Goal: Information Seeking & Learning: Find specific page/section

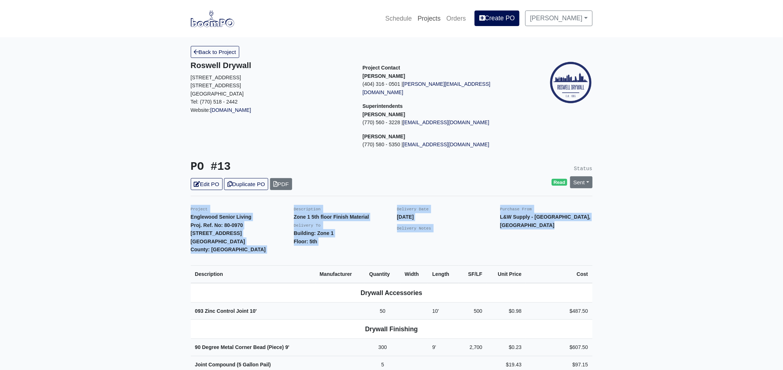
click at [427, 16] on link "Projects" at bounding box center [429, 19] width 29 height 16
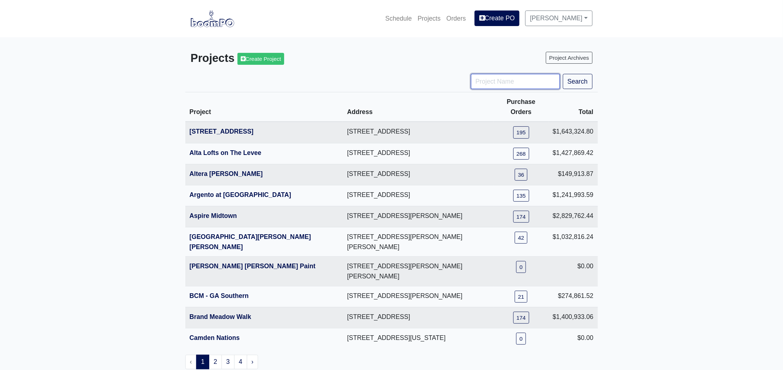
click at [479, 80] on input "Project Name" at bounding box center [515, 81] width 89 height 15
type input "hub"
click at [563, 74] on button "Search" at bounding box center [578, 81] width 30 height 15
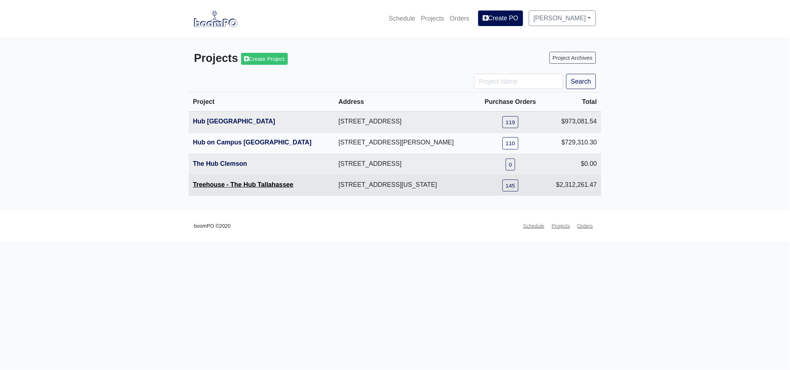
click at [267, 183] on link "Treehouse - The Hub Tallahassee" at bounding box center [243, 184] width 100 height 7
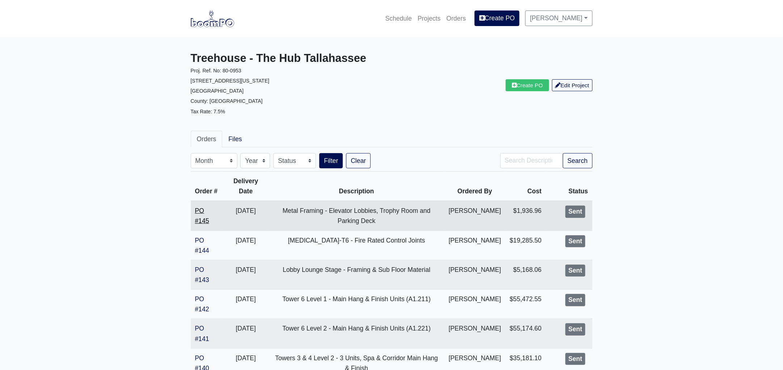
click at [201, 225] on link "PO #145" at bounding box center [202, 215] width 14 height 17
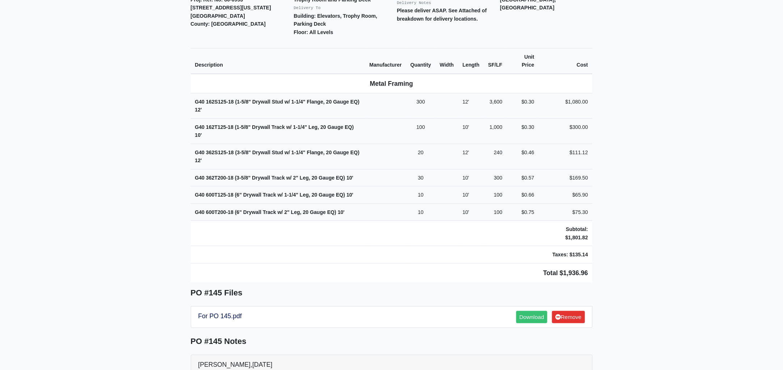
scroll to position [135, 0]
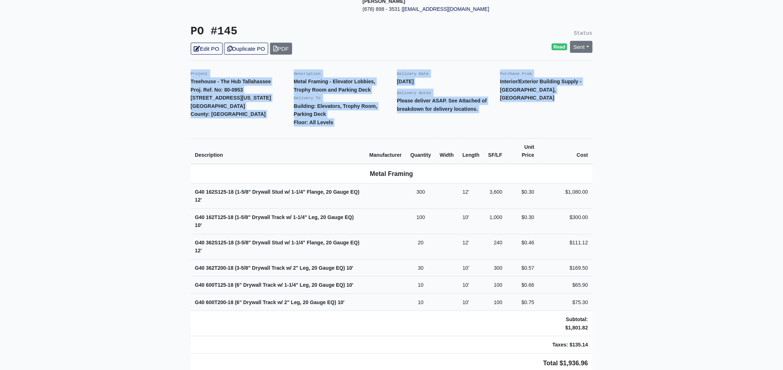
drag, startPoint x: 187, startPoint y: 63, endPoint x: 608, endPoint y: 340, distance: 503.8
click at [608, 340] on main "Back to Project Roswell Drywall 7000 Peachtree Dunwoody Rd NE Building 5, Suite…" at bounding box center [391, 269] width 783 height 734
copy div "Project Treehouse - The Hub Tallahassee Proj. Ref. No: 80-0953 504 W Tennessee …"
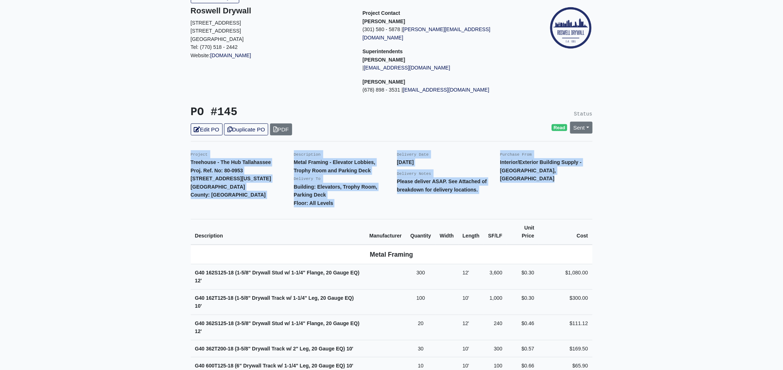
scroll to position [0, 0]
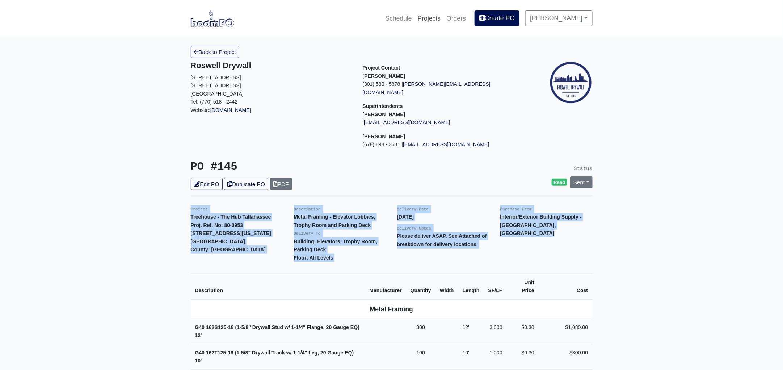
click at [429, 17] on link "Projects" at bounding box center [429, 19] width 29 height 16
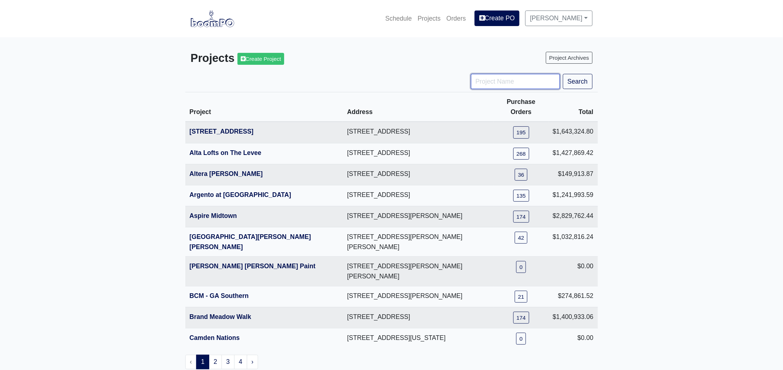
click at [507, 80] on input "Project Name" at bounding box center [515, 81] width 89 height 15
type input "tpa"
click at [563, 74] on button "Search" at bounding box center [578, 81] width 30 height 15
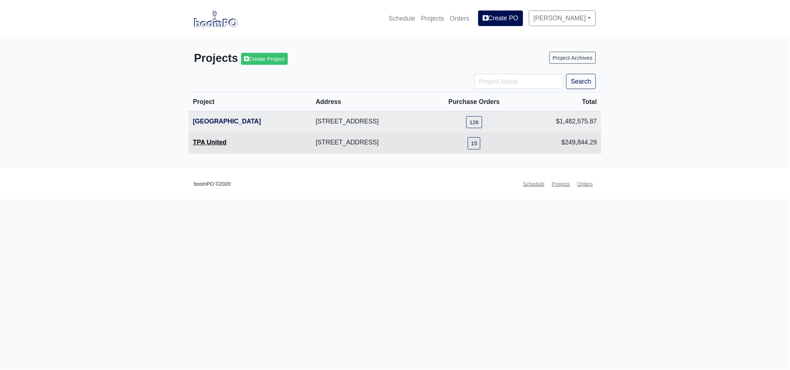
click at [212, 143] on link "TPA United" at bounding box center [210, 142] width 34 height 7
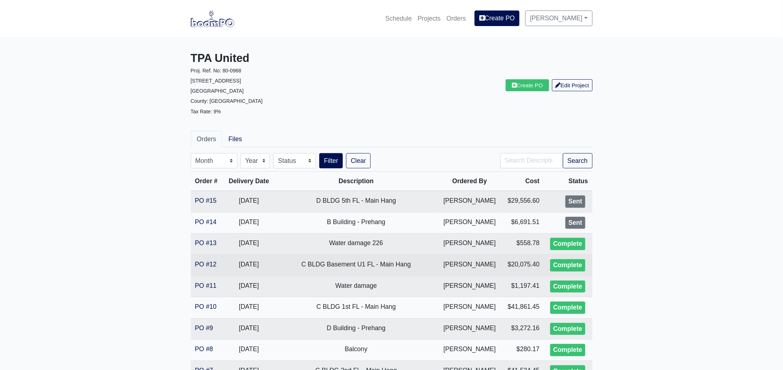
scroll to position [90, 0]
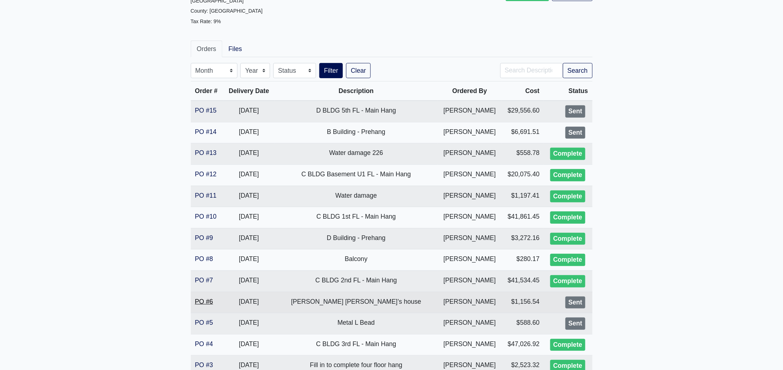
click at [207, 299] on link "PO #6" at bounding box center [204, 301] width 18 height 7
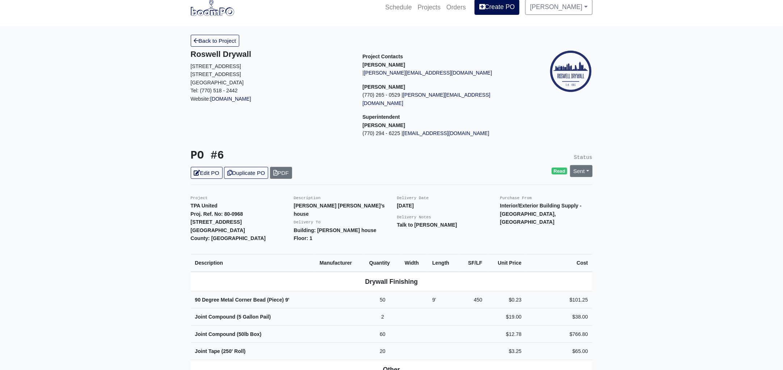
scroll to position [135, 0]
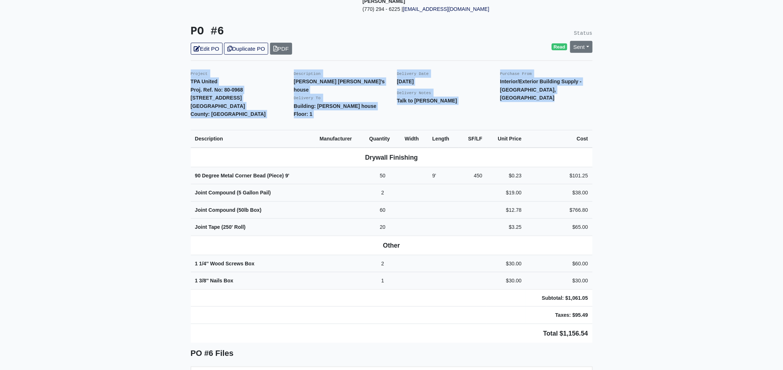
drag, startPoint x: 186, startPoint y: 63, endPoint x: 631, endPoint y: 294, distance: 500.8
click at [631, 294] on main "Back to Project Roswell Drywall 7000 Peachtree Dunwoody Rd NE Building 5, Suite…" at bounding box center [391, 315] width 783 height 827
copy div "Project TPA United Proj. Ref. No: 80-0968 1104 Avondale Avenue SE Atlanta, GA 3…"
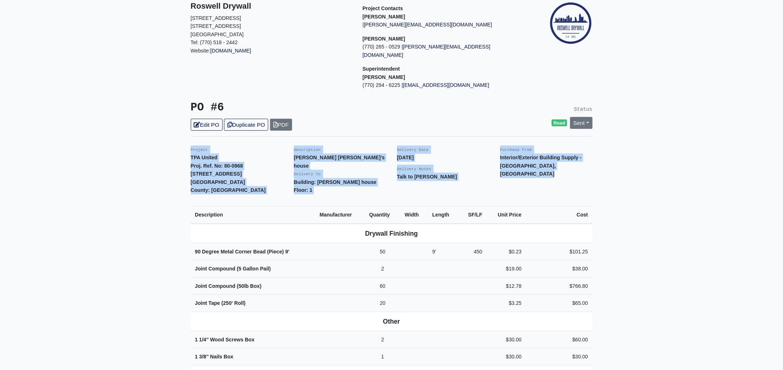
scroll to position [0, 0]
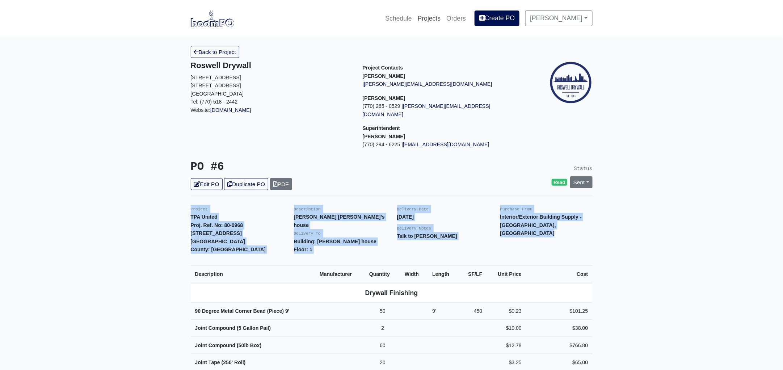
click at [439, 17] on link "Projects" at bounding box center [429, 19] width 29 height 16
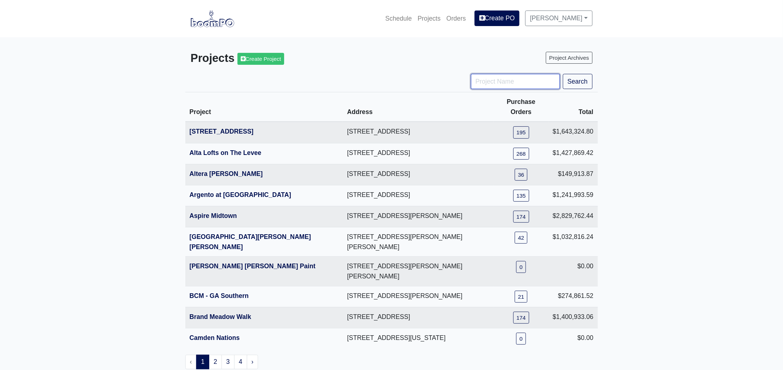
click at [499, 82] on input "Project Name" at bounding box center [515, 81] width 89 height 15
type input "stock"
click at [563, 74] on button "Search" at bounding box center [578, 81] width 30 height 15
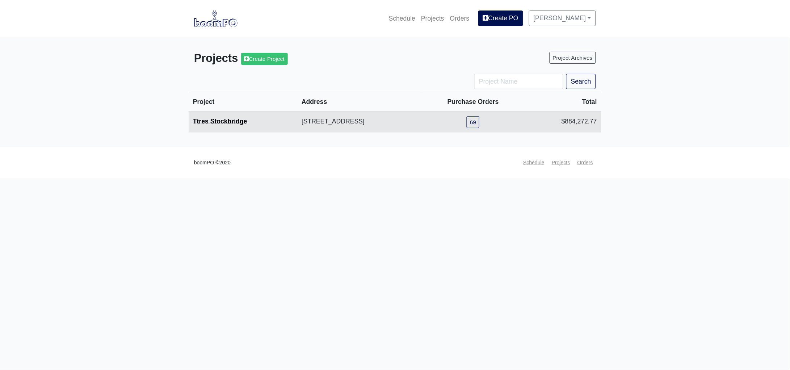
click at [212, 120] on link "Ttres Stockbridge" at bounding box center [220, 121] width 54 height 7
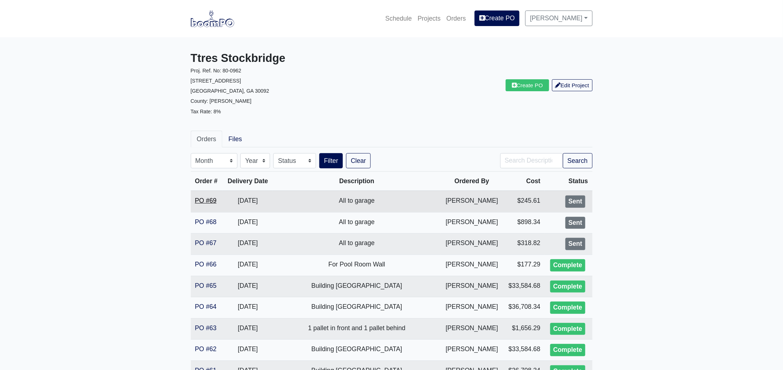
click at [214, 201] on link "PO #69" at bounding box center [206, 200] width 22 height 7
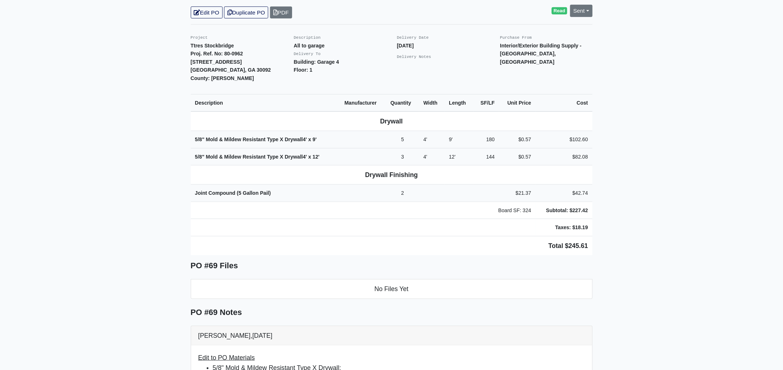
scroll to position [181, 0]
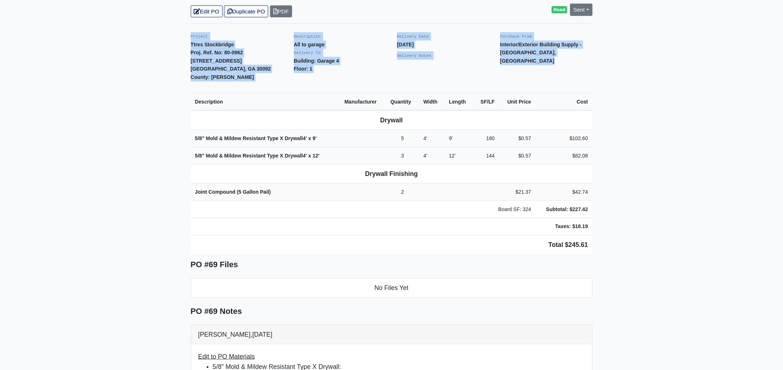
drag, startPoint x: 188, startPoint y: 17, endPoint x: 602, endPoint y: 206, distance: 455.2
click at [602, 206] on main "Back to Project Roswell Drywall 7000 Peachtree Dunwoody Rd NE Building 5, Suite…" at bounding box center [391, 259] width 783 height 804
copy div "Project Ttres Stockbridge Proj. Ref. No: 80-0962 2245 Jodeco Road Stockbridge, …"
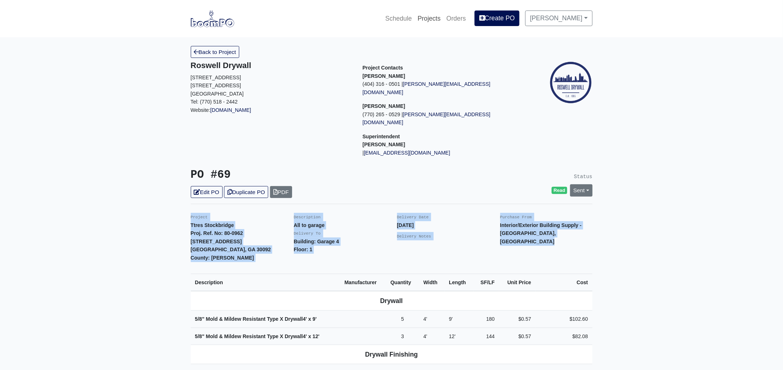
click at [439, 16] on link "Projects" at bounding box center [429, 19] width 29 height 16
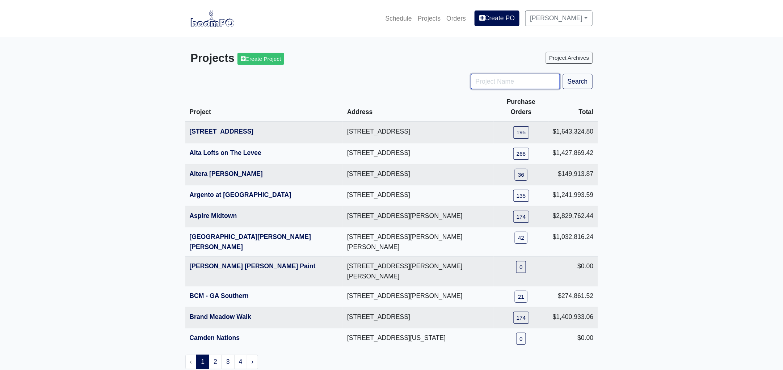
click at [497, 84] on input "Project Name" at bounding box center [515, 81] width 89 height 15
type input "dist"
click at [563, 74] on button "Search" at bounding box center [578, 81] width 30 height 15
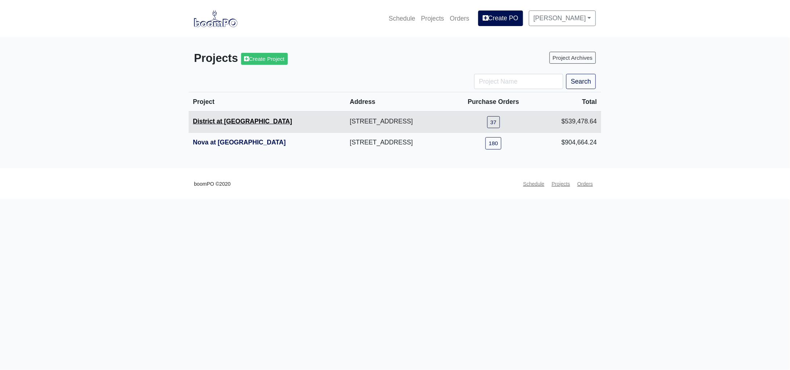
click at [221, 122] on link "District at [GEOGRAPHIC_DATA]" at bounding box center [242, 121] width 99 height 7
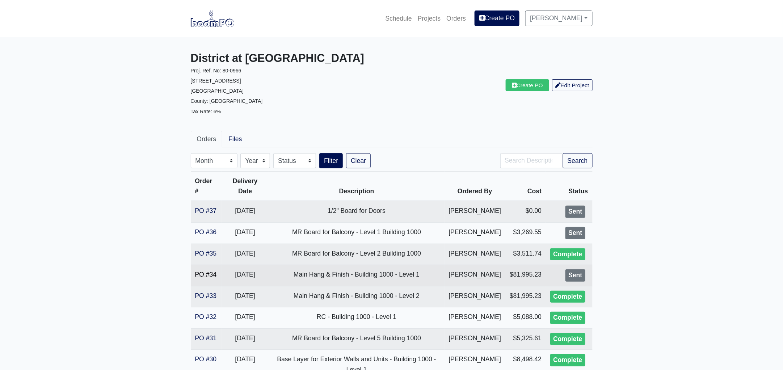
click at [210, 278] on link "PO #34" at bounding box center [206, 274] width 22 height 7
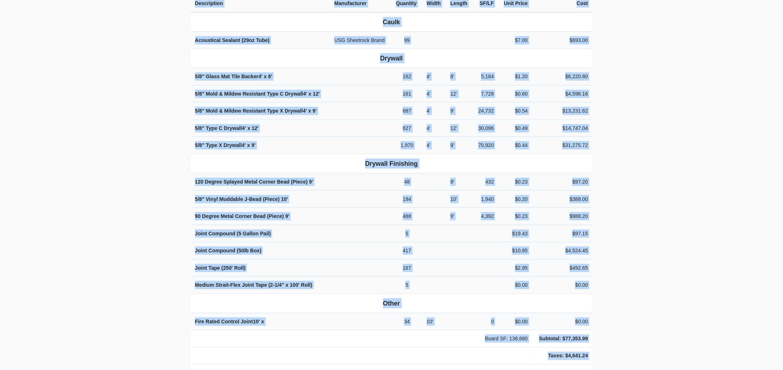
scroll to position [298, 0]
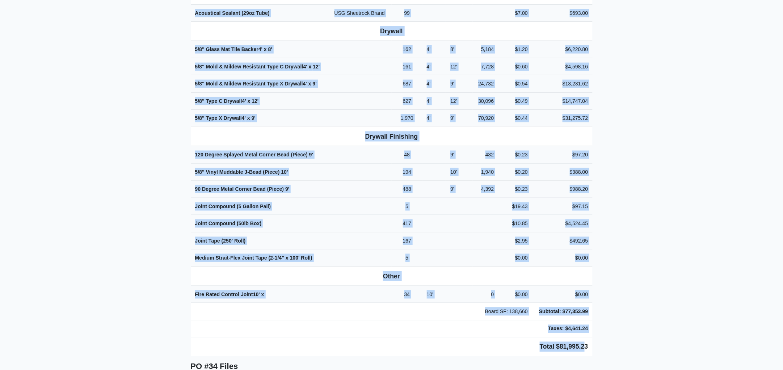
drag, startPoint x: 186, startPoint y: 200, endPoint x: 598, endPoint y: 339, distance: 434.6
click at [590, 337] on div "Back to Project Roswell Drywall 7000 Peachtree Dunwoody Rd NE Building 5, Suite…" at bounding box center [391, 178] width 413 height 861
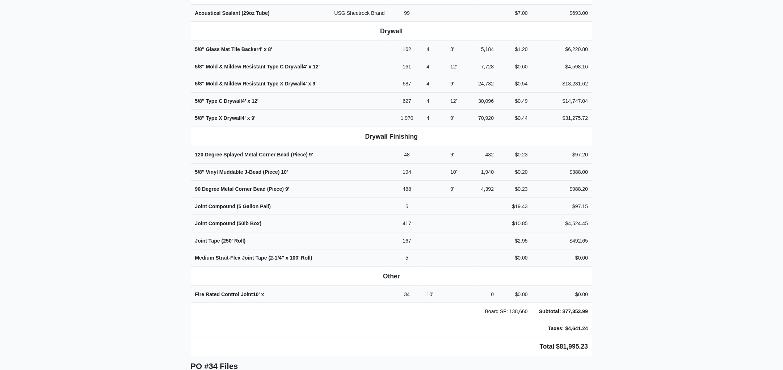
click at [617, 342] on main "Back to Project Roswell Drywall 7000 Peachtree Dunwoody Rd NE Building 5, Suite…" at bounding box center [391, 178] width 783 height 878
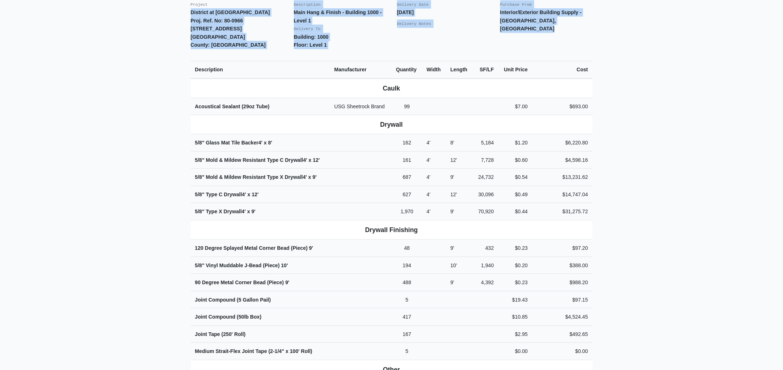
scroll to position [137, 0]
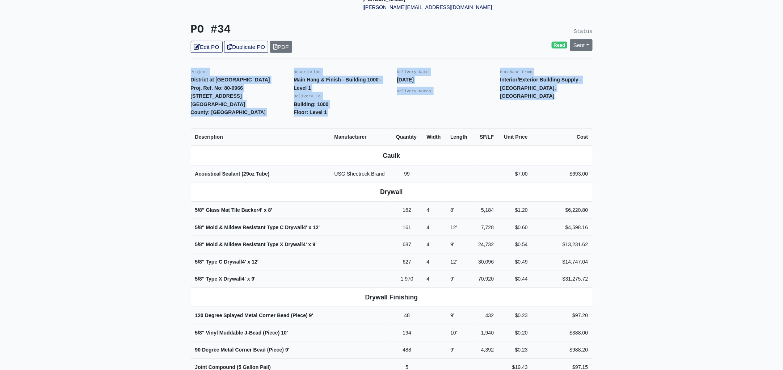
drag, startPoint x: 598, startPoint y: 340, endPoint x: 187, endPoint y: 67, distance: 493.1
click at [187, 67] on div "Back to Project Roswell Drywall 7000 Peachtree Dunwoody Rd NE Building 5, Suite…" at bounding box center [391, 339] width 413 height 861
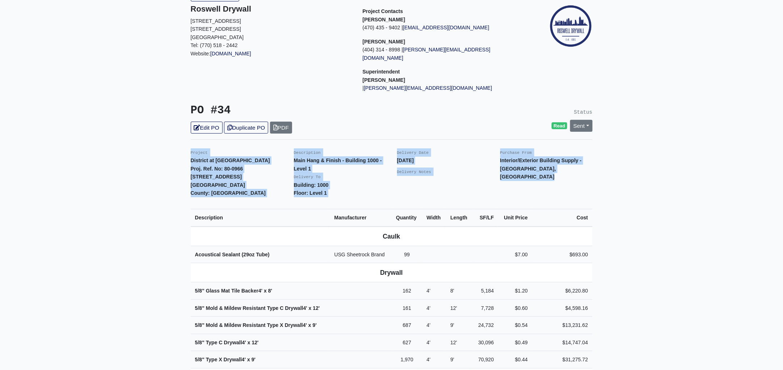
scroll to position [0, 0]
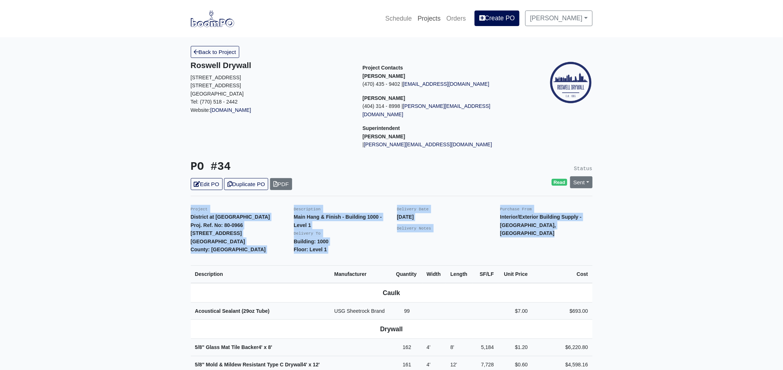
click at [444, 17] on link "Projects" at bounding box center [429, 19] width 29 height 16
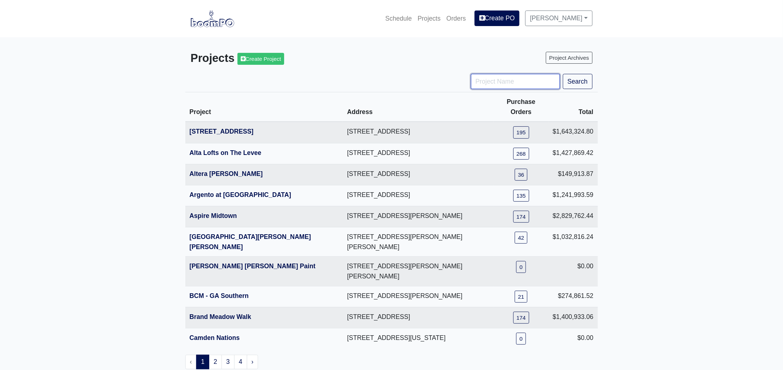
click at [499, 80] on input "Project Name" at bounding box center [515, 81] width 89 height 15
type input "nova"
click at [563, 74] on button "Search" at bounding box center [578, 81] width 30 height 15
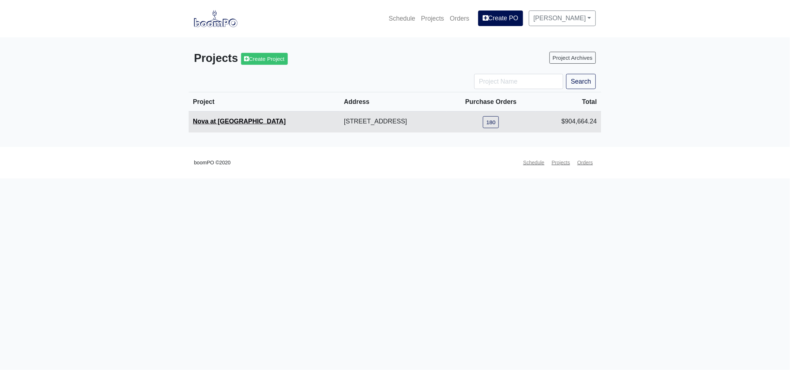
click at [214, 119] on link "Nova at [GEOGRAPHIC_DATA]" at bounding box center [239, 121] width 93 height 7
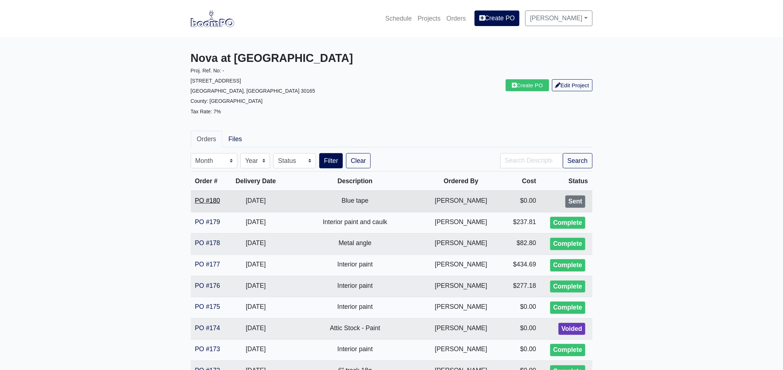
click at [204, 200] on link "PO #180" at bounding box center [207, 200] width 25 height 7
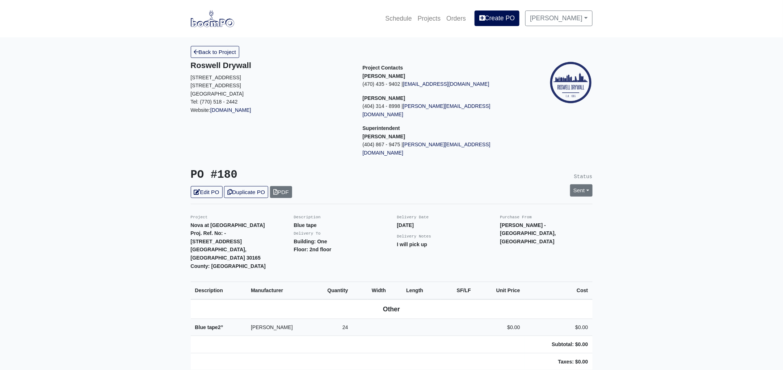
scroll to position [135, 0]
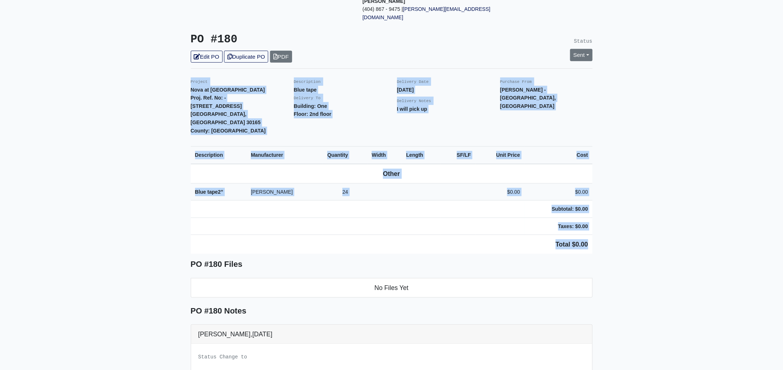
drag, startPoint x: 188, startPoint y: 66, endPoint x: 588, endPoint y: 211, distance: 425.7
click at [588, 211] on div "Back to Project Roswell Drywall 7000 Peachtree Dunwoody Rd NE Building 5, Suite…" at bounding box center [391, 209] width 413 height 596
copy div "Project Nova at River District Proj. Ref. No: - 233 North 5th Street Avenue Rom…"
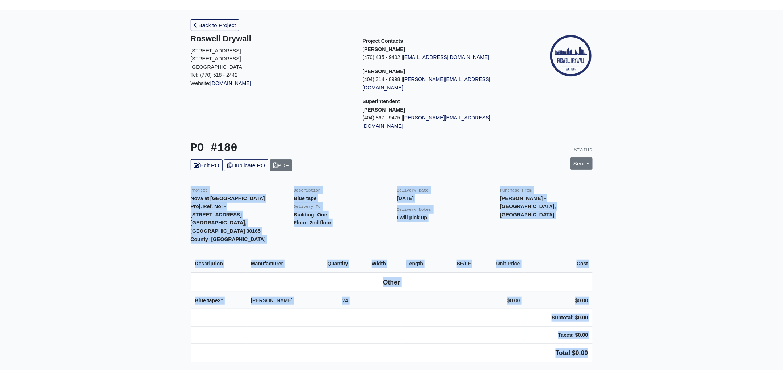
scroll to position [0, 0]
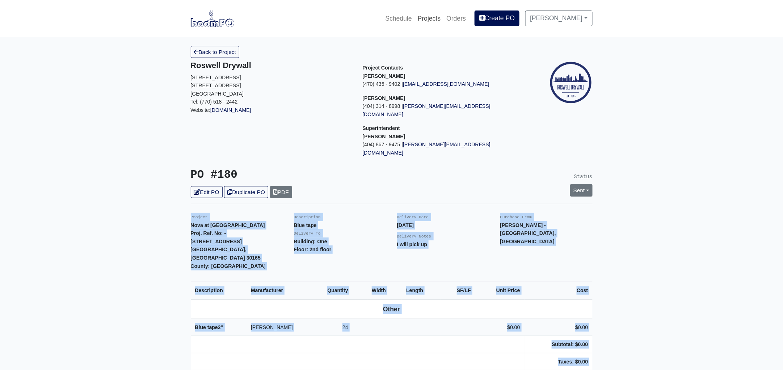
click at [438, 17] on link "Projects" at bounding box center [429, 19] width 29 height 16
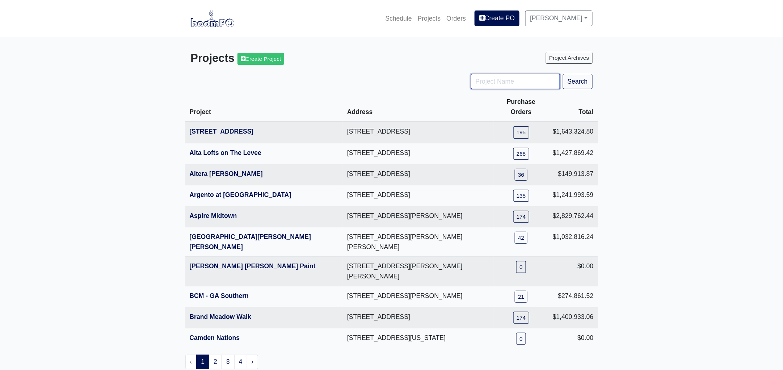
click at [490, 83] on input "Project Name" at bounding box center [515, 81] width 89 height 15
type input "dist"
click at [563, 74] on button "Search" at bounding box center [578, 81] width 30 height 15
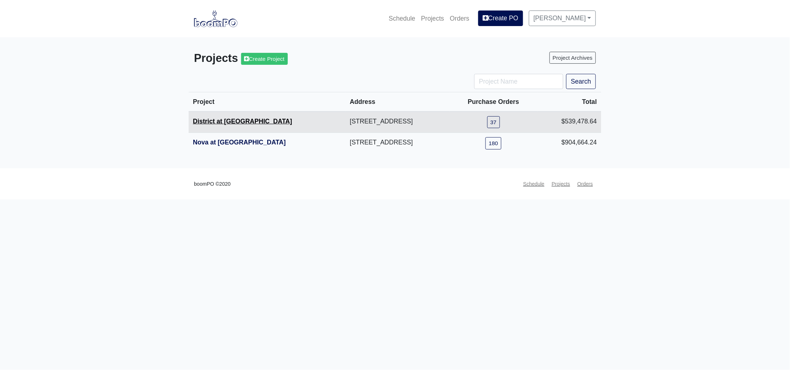
click at [229, 123] on link "District at [GEOGRAPHIC_DATA]" at bounding box center [242, 121] width 99 height 7
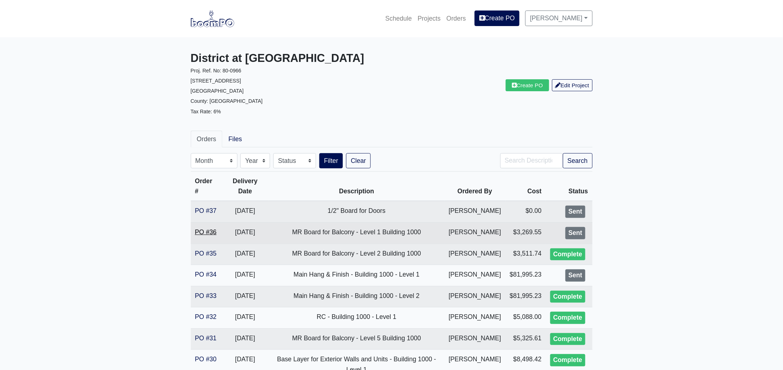
click at [215, 236] on link "PO #36" at bounding box center [206, 231] width 22 height 7
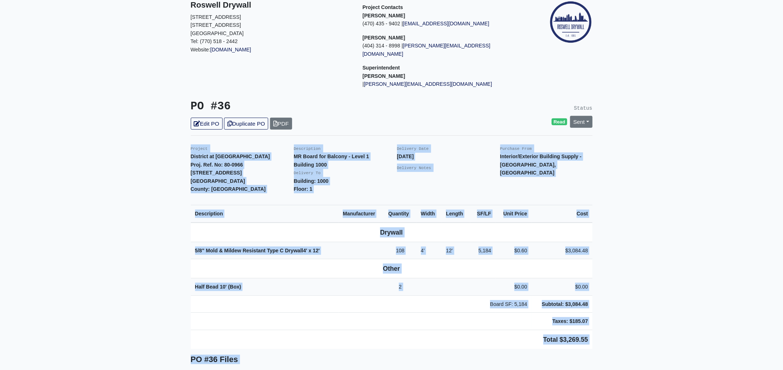
scroll to position [83, 0]
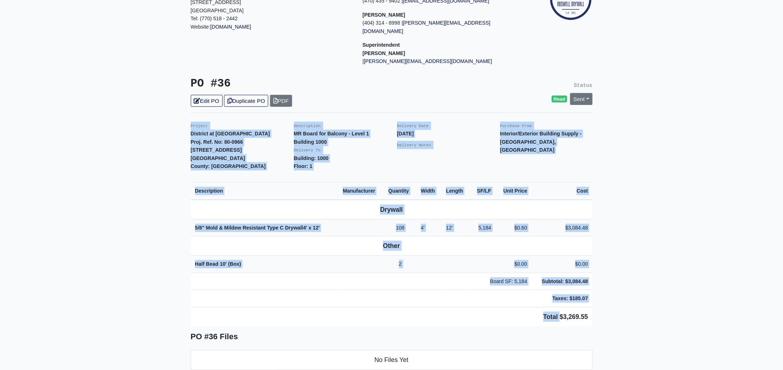
drag, startPoint x: 186, startPoint y: 200, endPoint x: 597, endPoint y: 303, distance: 423.7
click at [577, 310] on div "Back to Project Roswell Drywall 7000 Peachtree Dunwoody Rd NE Building 5, Suite…" at bounding box center [391, 271] width 413 height 616
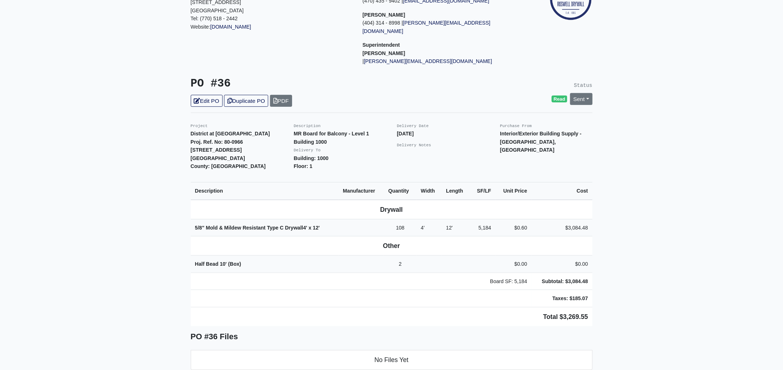
click at [597, 303] on div "Description Manufacturer Quantity Width Length SF/LF Unit Price Cost Drywall 5/…" at bounding box center [391, 255] width 413 height 153
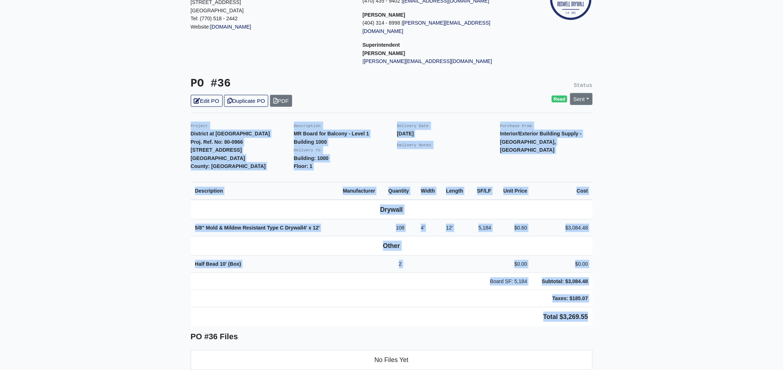
drag, startPoint x: 590, startPoint y: 307, endPoint x: 180, endPoint y: 118, distance: 451.4
click at [180, 118] on main "Back to Project Roswell Drywall 7000 Peachtree Dunwoody Rd NE Building 5, Suite…" at bounding box center [391, 270] width 783 height 633
copy div "Project District at Etowah Proj. Ref. No: 80-0966 215 Reformation Parkway Canto…"
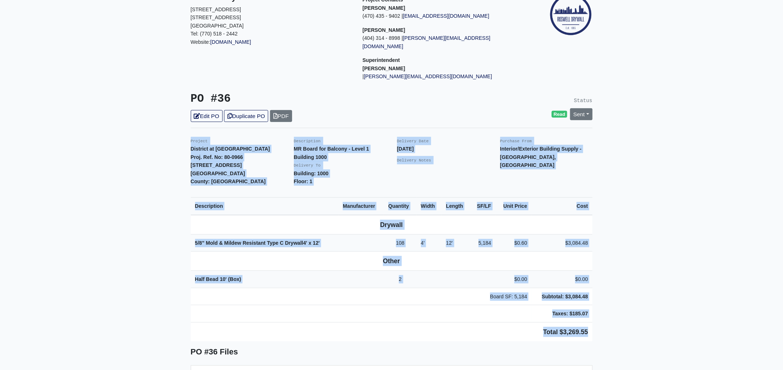
scroll to position [0, 0]
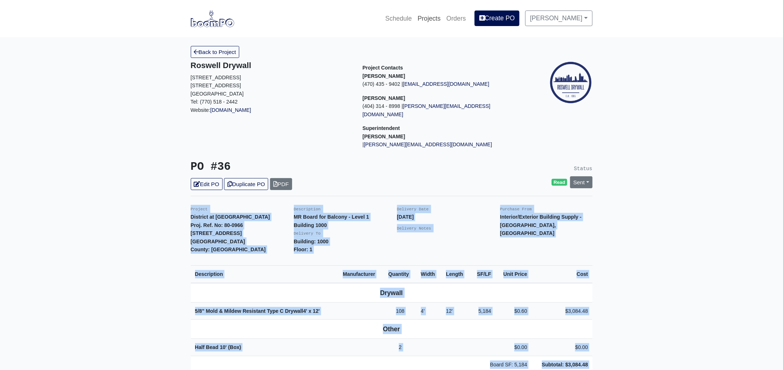
click at [434, 16] on link "Projects" at bounding box center [429, 19] width 29 height 16
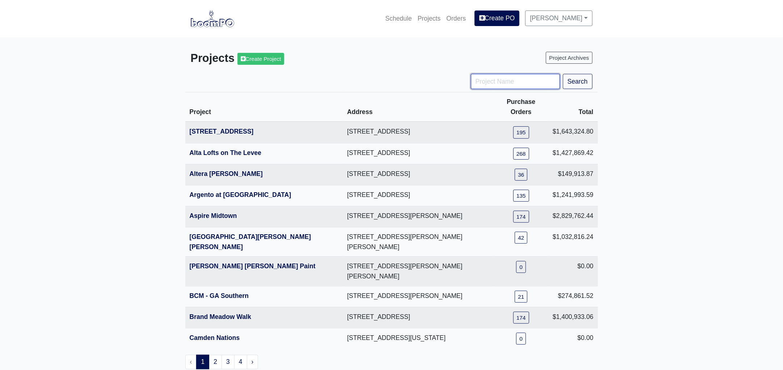
click at [501, 80] on input "Project Name" at bounding box center [515, 81] width 89 height 15
type input "alter"
click at [563, 74] on button "Search" at bounding box center [578, 81] width 30 height 15
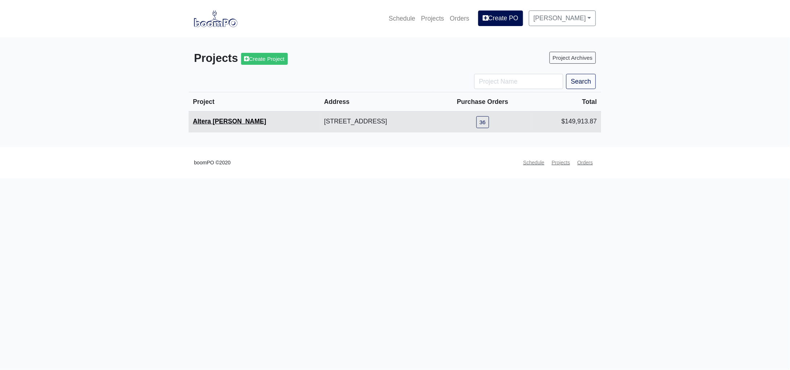
click at [215, 121] on link "Altera [PERSON_NAME]" at bounding box center [229, 121] width 73 height 7
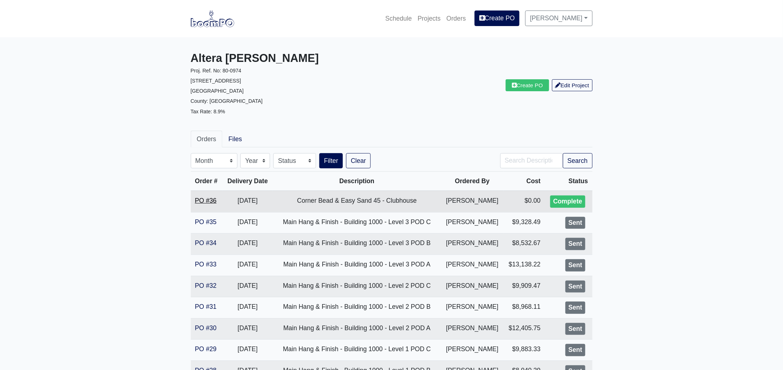
click at [210, 200] on link "PO #36" at bounding box center [206, 200] width 22 height 7
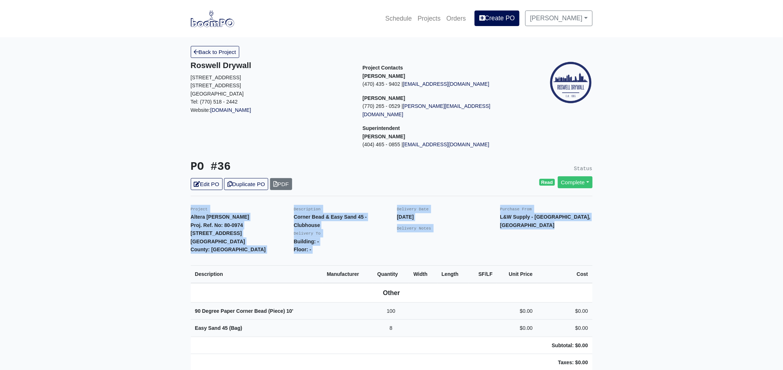
drag, startPoint x: 189, startPoint y: 198, endPoint x: 635, endPoint y: 356, distance: 472.8
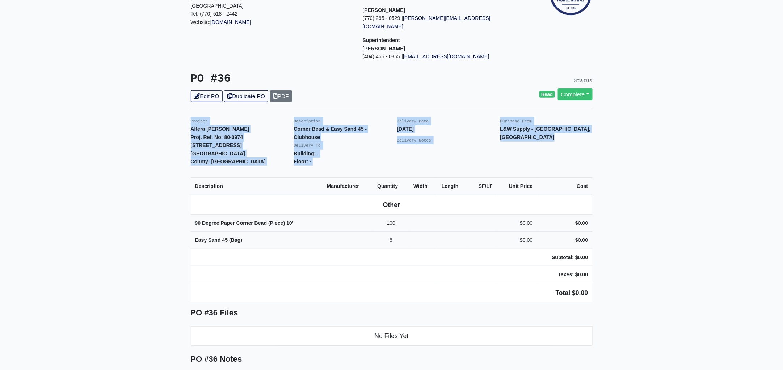
scroll to position [90, 0]
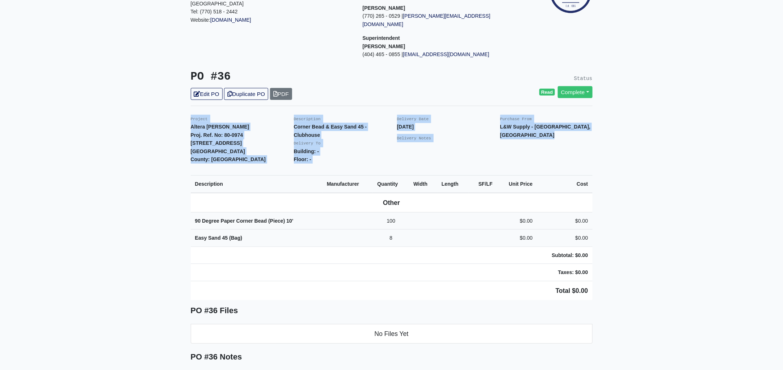
copy div "Project Altera Ben Hill Proj. Ref. No: 80-0974 2750 Barge Rd Sw Atlanta, GA 303…"
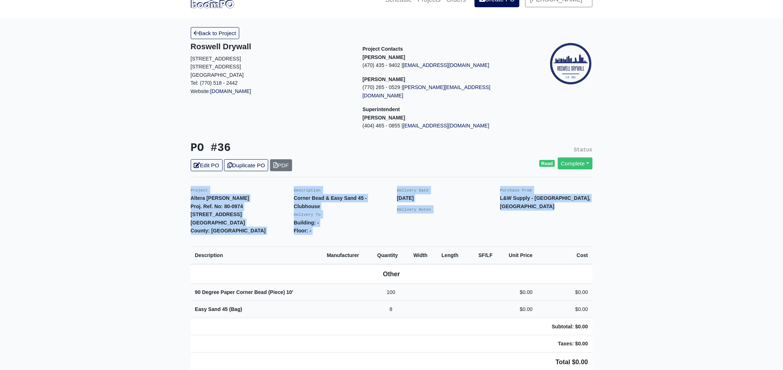
scroll to position [0, 0]
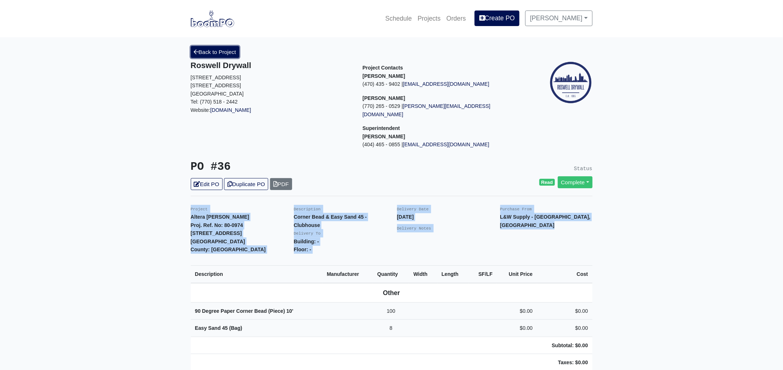
click at [216, 54] on link "Back to Project" at bounding box center [215, 52] width 49 height 12
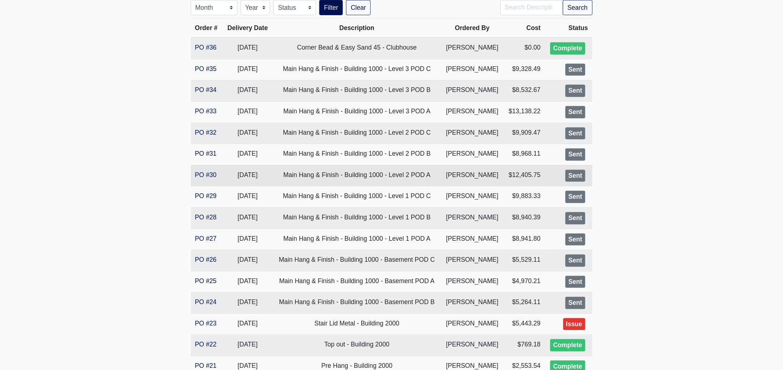
scroll to position [226, 0]
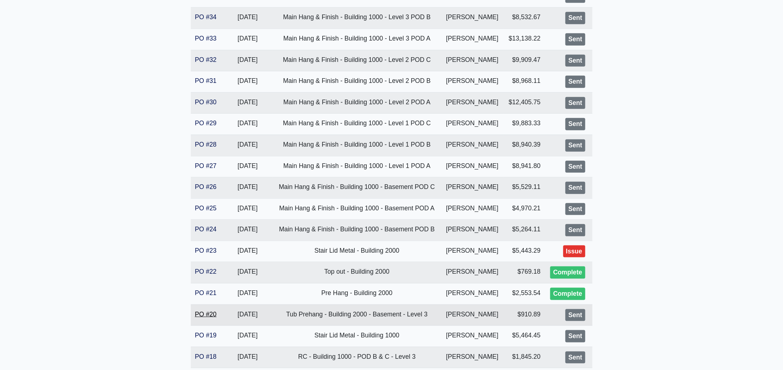
click at [209, 315] on link "PO #20" at bounding box center [206, 314] width 22 height 7
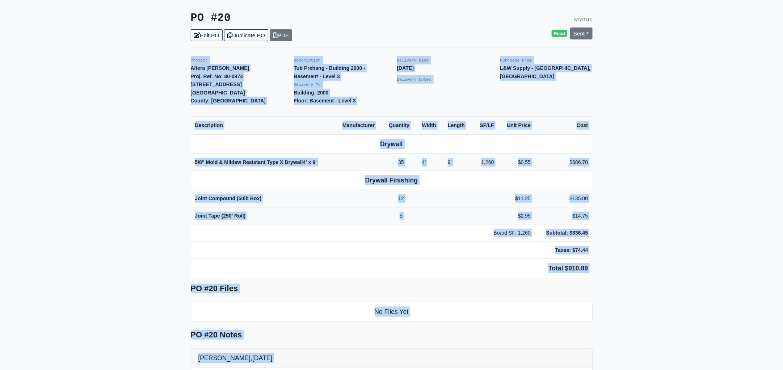
scroll to position [221, 0]
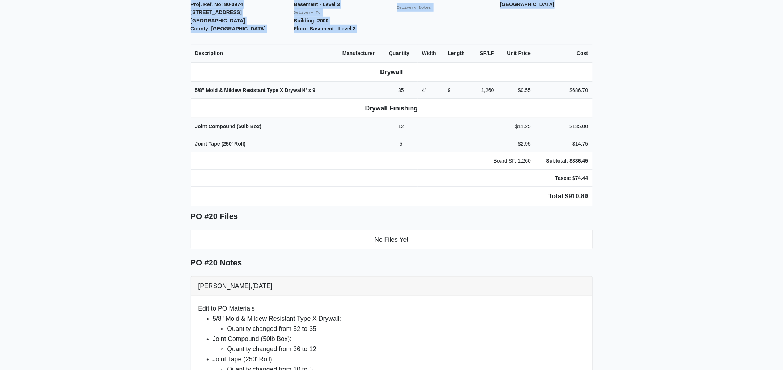
drag, startPoint x: 191, startPoint y: 199, endPoint x: 640, endPoint y: 186, distance: 448.8
click at [640, 186] on main "Back to Project Roswell Drywall [STREET_ADDRESS] Tel: (770) 518 - 2442 Website:…" at bounding box center [391, 214] width 783 height 796
copy div "Project Altera Ben Hill Proj. Ref. No: 80-0974 2750 Barge Rd Sw Atlanta, GA 303…"
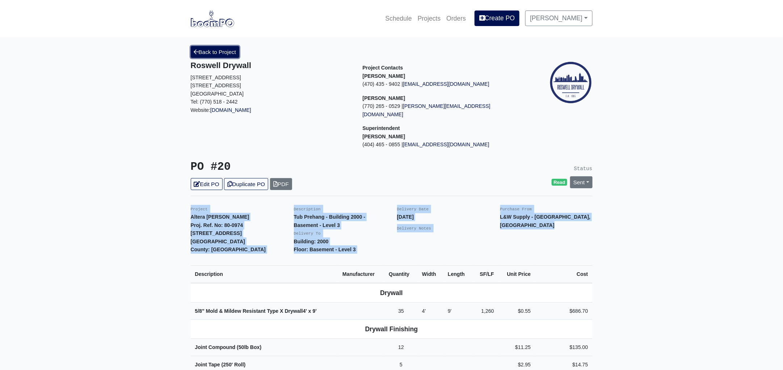
click at [228, 51] on link "Back to Project" at bounding box center [215, 52] width 49 height 12
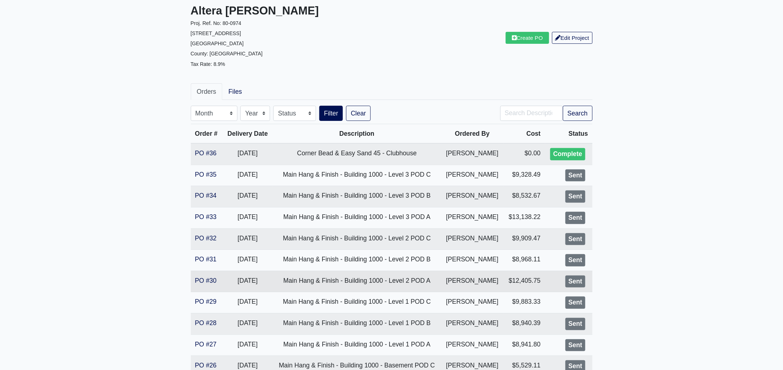
scroll to position [271, 0]
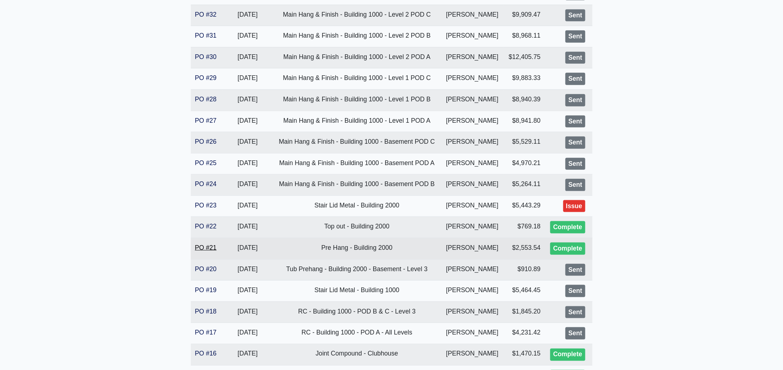
click at [208, 246] on link "PO #21" at bounding box center [206, 247] width 22 height 7
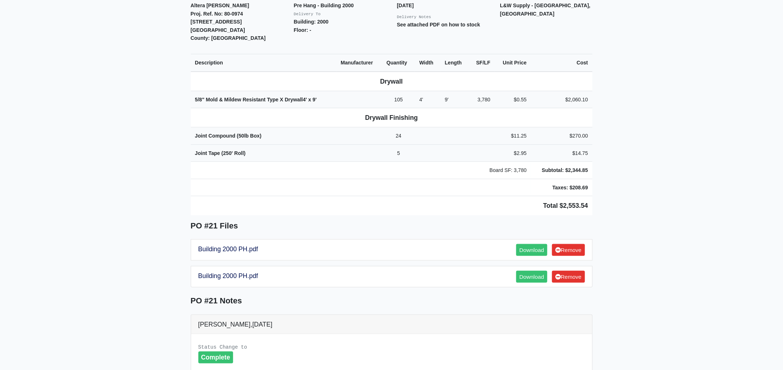
scroll to position [397, 0]
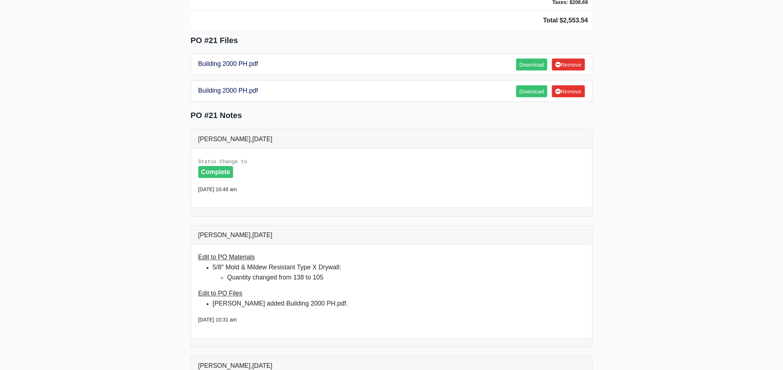
drag, startPoint x: 186, startPoint y: 200, endPoint x: 603, endPoint y: 11, distance: 458.0
click at [603, 11] on main "Back to Project Roswell Drywall 7000 Peachtree Dunwoody Rd NE Building 5, Suite…" at bounding box center [391, 253] width 783 height 1226
copy div "Project Altera Ben Hill Proj. Ref. No: 80-0974 2750 Barge Rd Sw Atlanta, GA 303…"
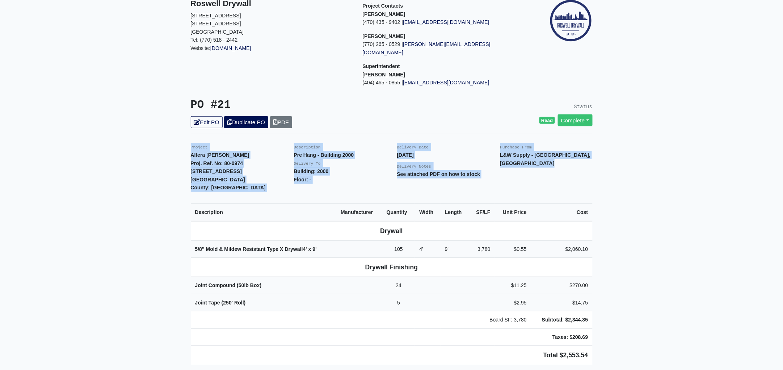
scroll to position [0, 0]
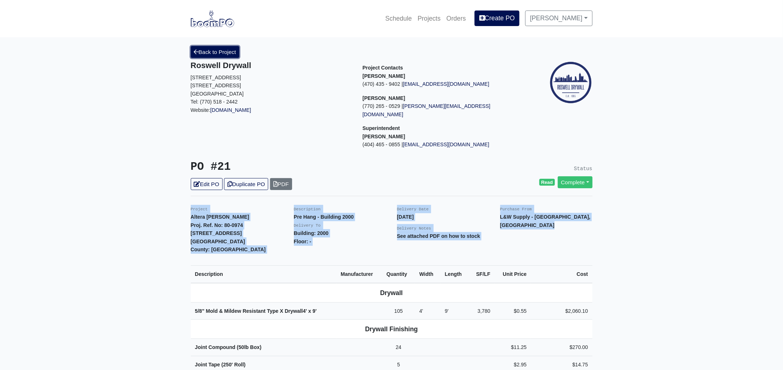
click at [221, 50] on link "Back to Project" at bounding box center [215, 52] width 49 height 12
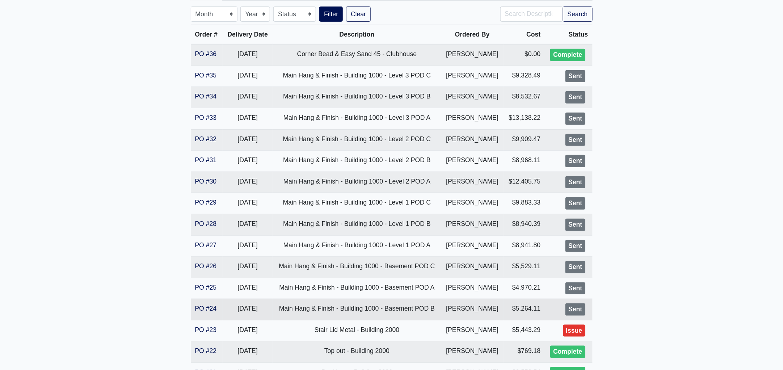
scroll to position [226, 0]
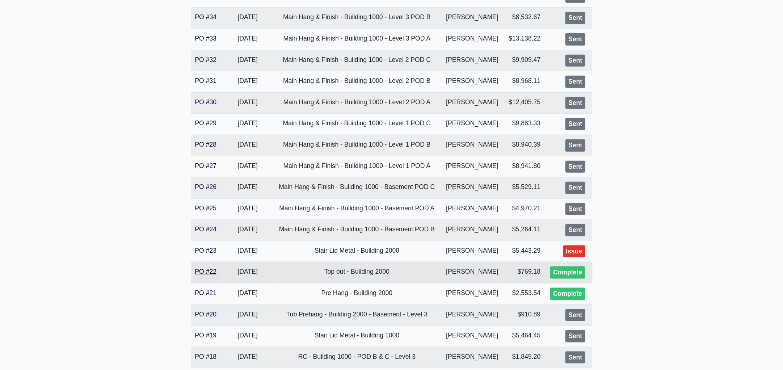
click at [210, 271] on link "PO #22" at bounding box center [206, 271] width 22 height 7
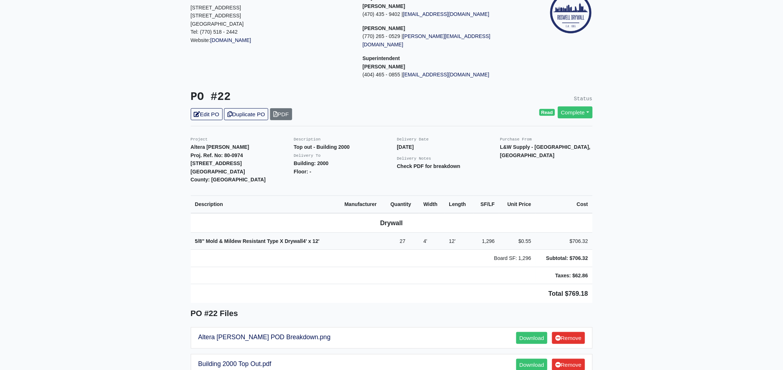
scroll to position [90, 0]
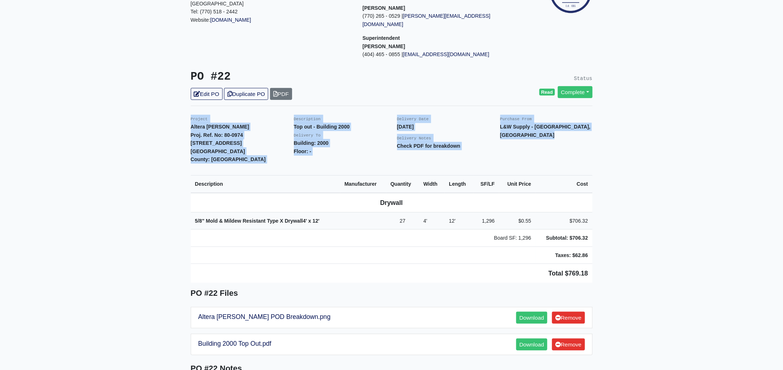
drag, startPoint x: 188, startPoint y: 110, endPoint x: 607, endPoint y: 265, distance: 446.9
click at [607, 265] on main "Back to Project Roswell Drywall 7000 Peachtree Dunwoody Rd NE Building 5, Suite…" at bounding box center [391, 308] width 783 height 722
copy div "Project Altera Ben Hill Proj. Ref. No: 80-0974 2750 Barge Rd Sw Atlanta, GA 303…"
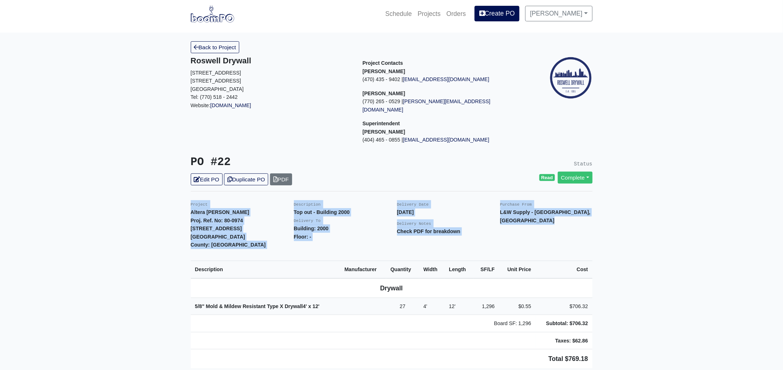
scroll to position [0, 0]
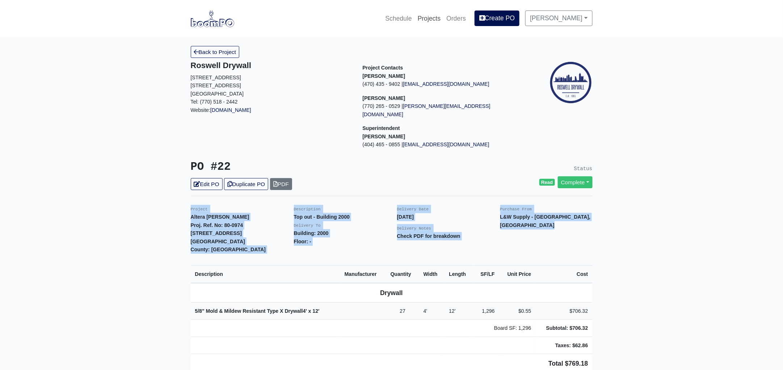
click at [439, 22] on link "Projects" at bounding box center [429, 19] width 29 height 16
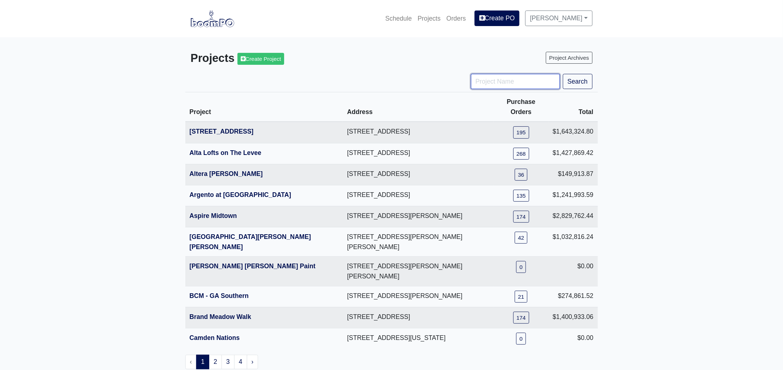
click at [500, 88] on input "Project Name" at bounding box center [515, 81] width 89 height 15
type input "eng"
click at [563, 74] on button "Search" at bounding box center [578, 81] width 30 height 15
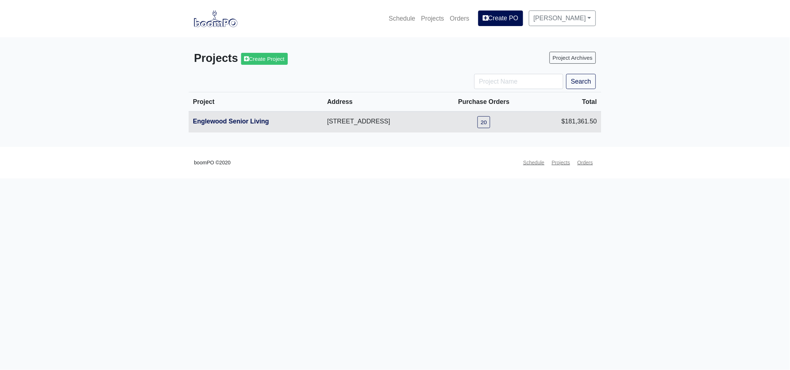
click at [225, 117] on th "Englewood Senior Living" at bounding box center [256, 122] width 134 height 21
click at [227, 119] on link "Englewood Senior Living" at bounding box center [231, 121] width 76 height 7
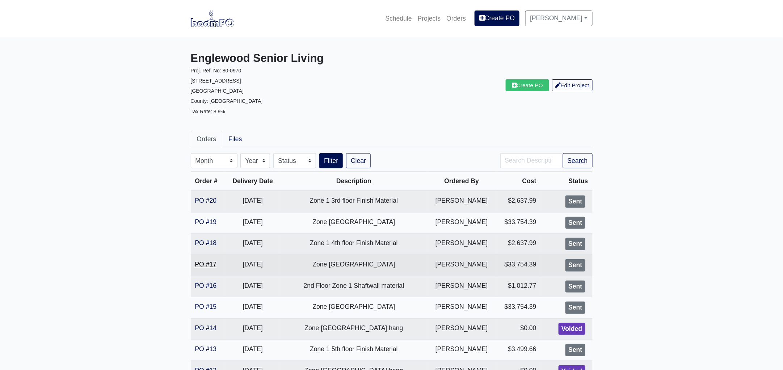
click at [206, 264] on link "PO #17" at bounding box center [206, 264] width 22 height 7
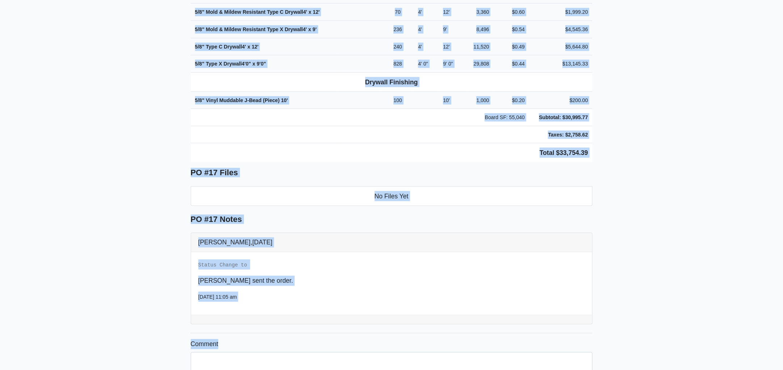
scroll to position [468, 0]
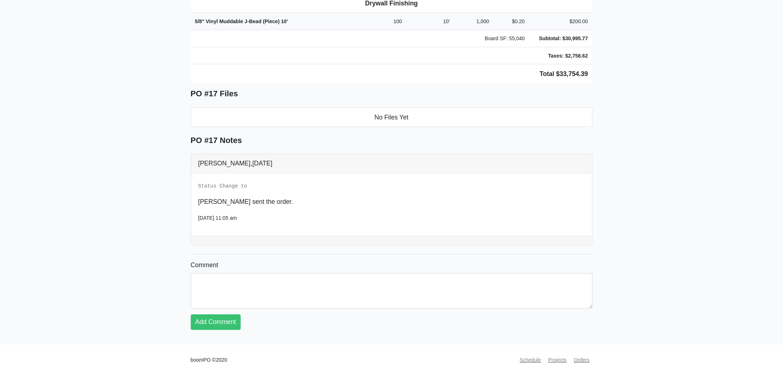
drag, startPoint x: 190, startPoint y: 110, endPoint x: 629, endPoint y: 57, distance: 441.7
copy div "Project Englewood Senior Living Proj. Ref. No: 80-0970 505 Englewood Avenue Atl…"
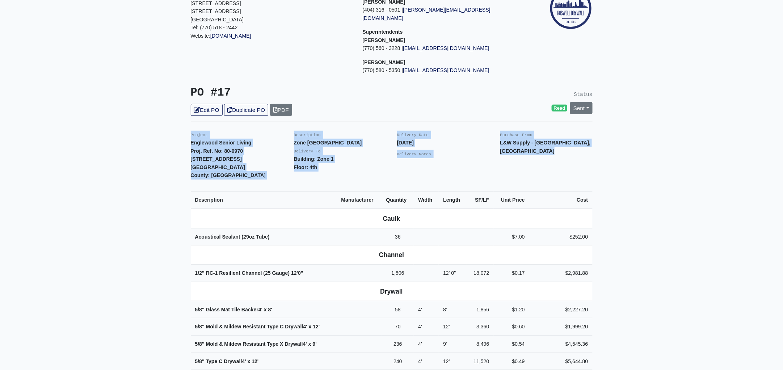
scroll to position [0, 0]
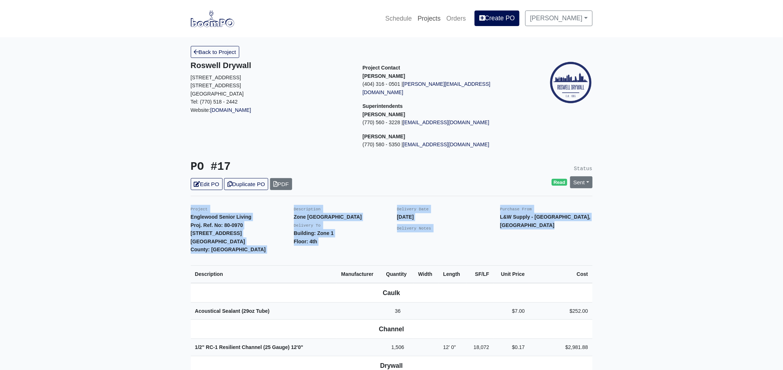
click at [431, 18] on link "Projects" at bounding box center [429, 19] width 29 height 16
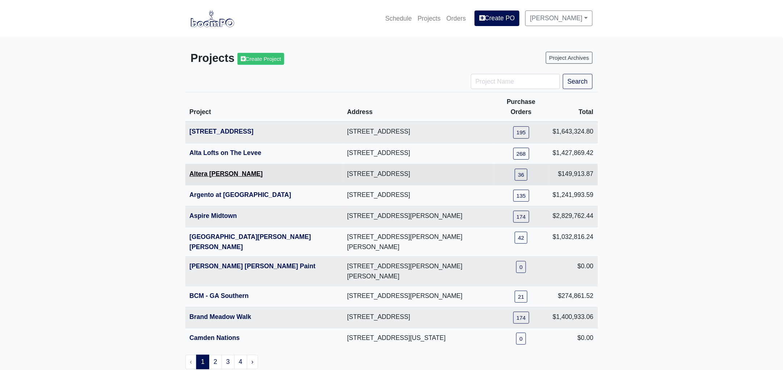
click at [204, 170] on link "Altera [PERSON_NAME]" at bounding box center [226, 173] width 73 height 7
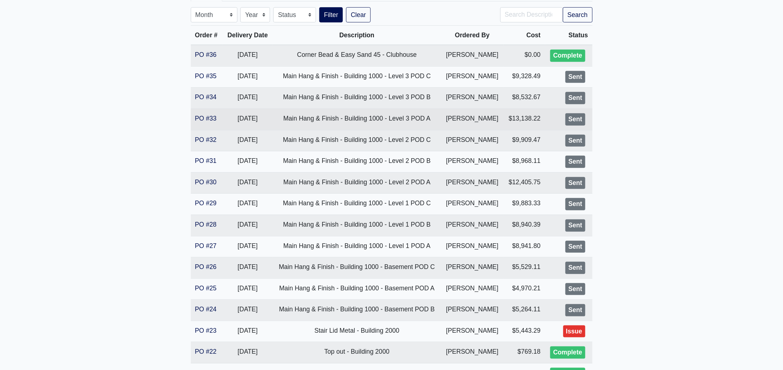
scroll to position [181, 0]
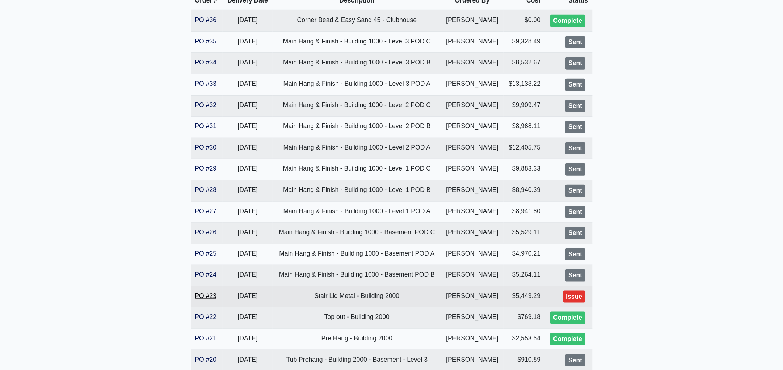
click at [215, 297] on link "PO #23" at bounding box center [206, 295] width 22 height 7
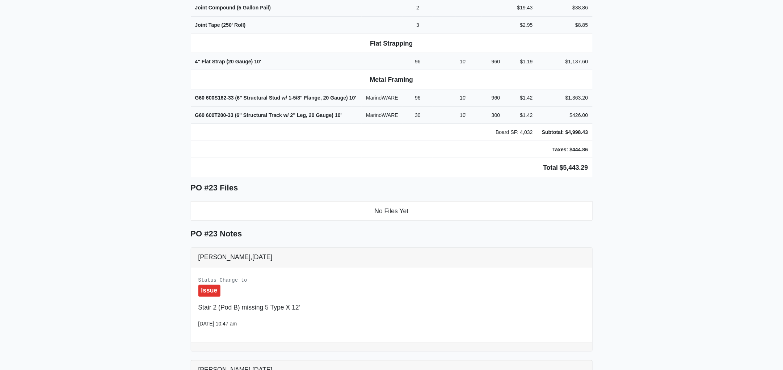
scroll to position [512, 0]
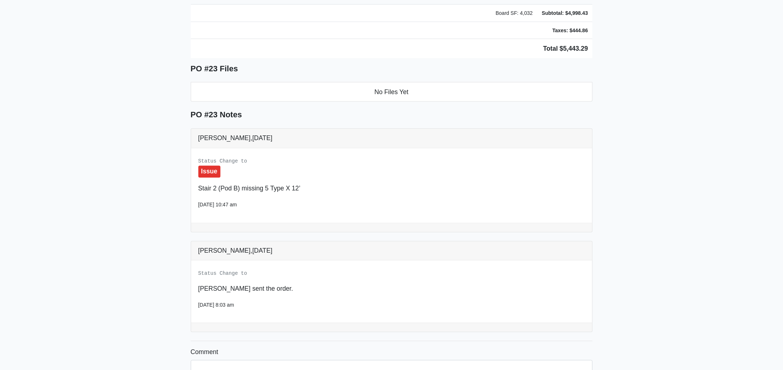
drag, startPoint x: 190, startPoint y: 110, endPoint x: 675, endPoint y: 60, distance: 487.4
copy div "Project Altera Ben Hill Proj. Ref. No: 80-0974 2750 Barge Rd Sw Atlanta, GA 303…"
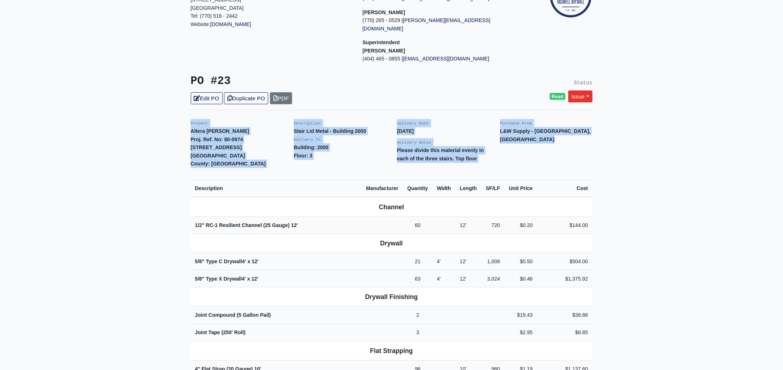
scroll to position [0, 0]
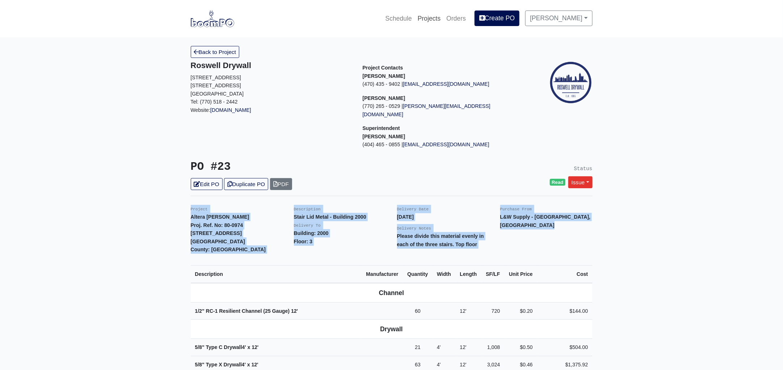
click at [439, 17] on link "Projects" at bounding box center [429, 19] width 29 height 16
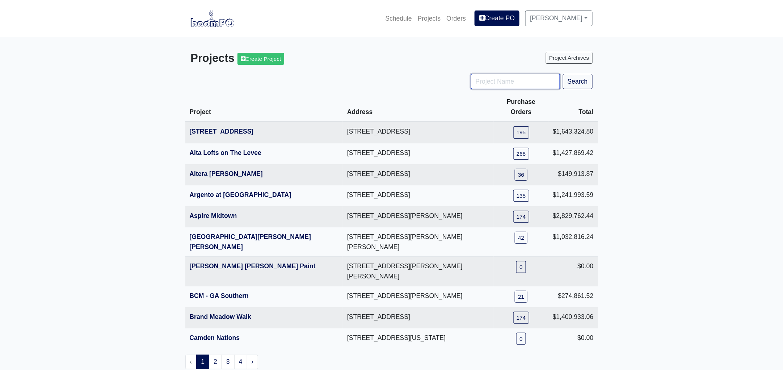
click at [490, 83] on input "Project Name" at bounding box center [515, 81] width 89 height 15
type input "eng"
click at [563, 74] on button "Search" at bounding box center [578, 81] width 30 height 15
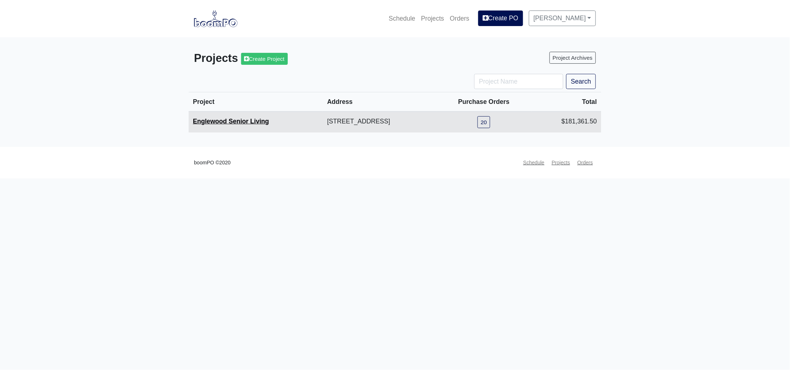
click at [230, 120] on link "Englewood Senior Living" at bounding box center [231, 121] width 76 height 7
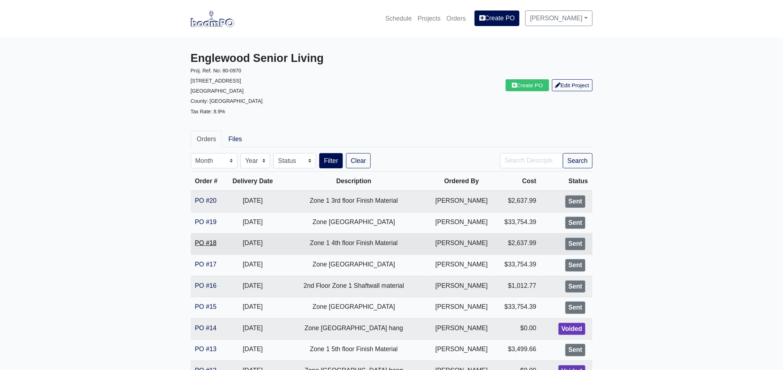
click at [209, 240] on link "PO #18" at bounding box center [206, 242] width 22 height 7
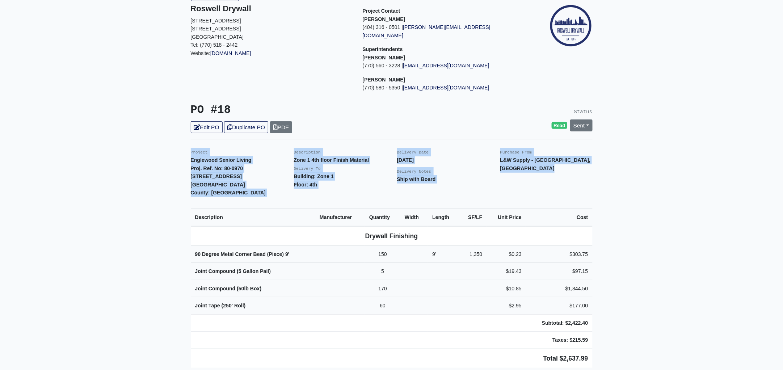
scroll to position [146, 0]
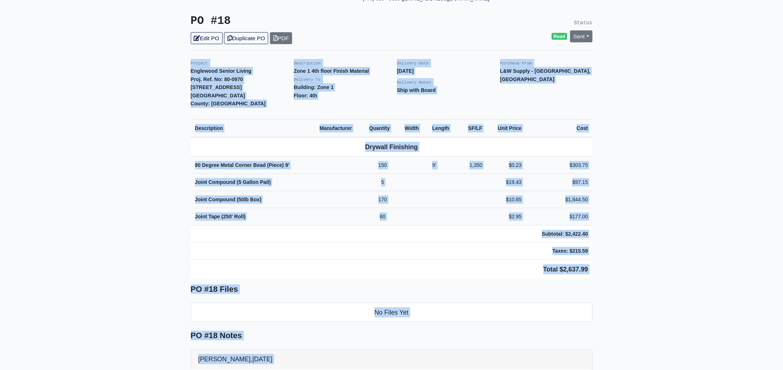
drag, startPoint x: 191, startPoint y: 197, endPoint x: 620, endPoint y: 311, distance: 444.3
click at [617, 343] on main "Back to Project Roswell Drywall 7000 Peachtree Dunwoody Rd NE Building 5, Suite…" at bounding box center [391, 215] width 783 height 649
click at [601, 259] on main "Back to Project Roswell Drywall 7000 Peachtree Dunwoody Rd NE Building 5, Suite…" at bounding box center [391, 215] width 783 height 649
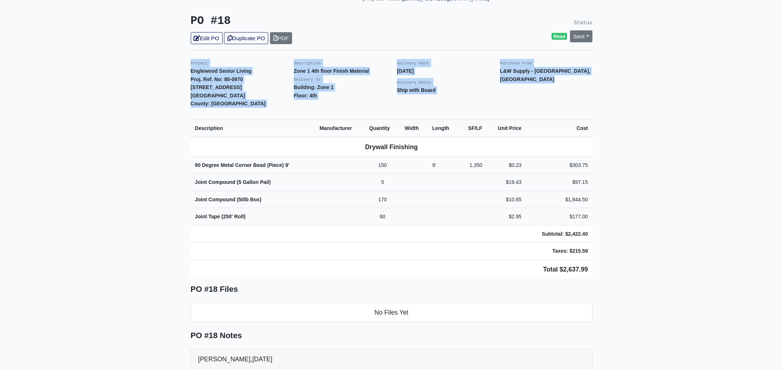
drag, startPoint x: 595, startPoint y: 262, endPoint x: 136, endPoint y: 55, distance: 503.5
click at [136, 55] on main "Back to Project Roswell Drywall 7000 Peachtree Dunwoody Rd NE Building 5, Suite…" at bounding box center [391, 215] width 783 height 649
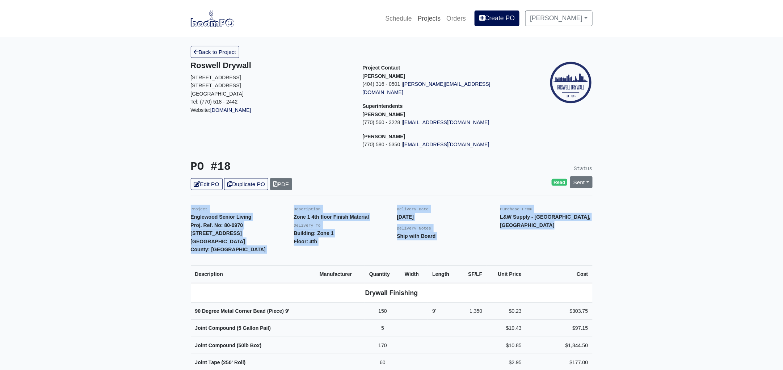
click at [441, 16] on link "Projects" at bounding box center [429, 19] width 29 height 16
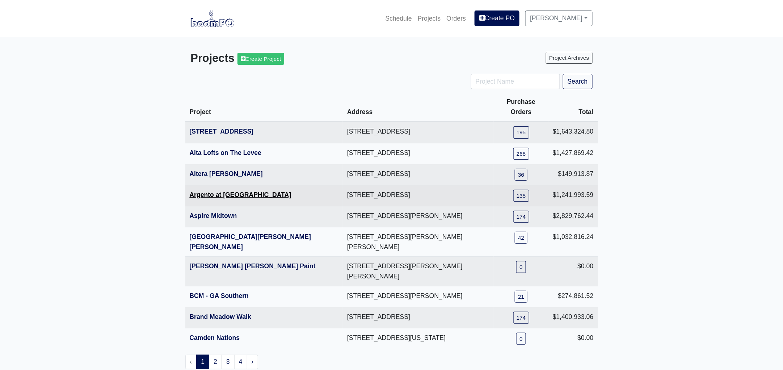
click at [219, 191] on link "Argento at [GEOGRAPHIC_DATA]" at bounding box center [241, 194] width 102 height 7
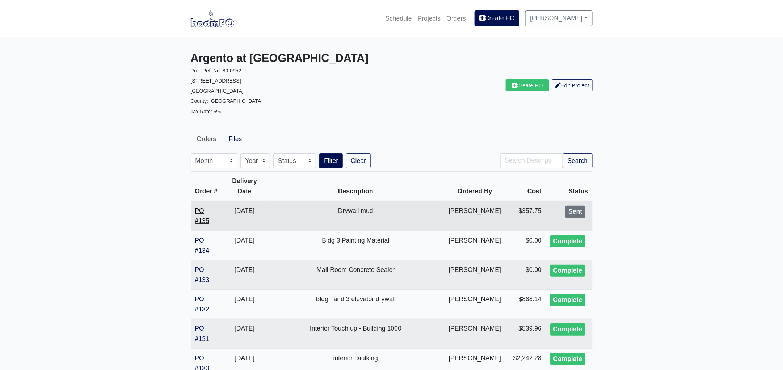
click at [205, 218] on link "PO #135" at bounding box center [202, 215] width 14 height 17
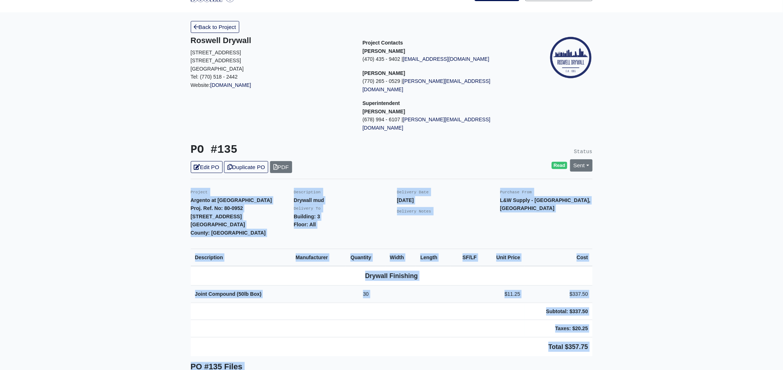
scroll to position [68, 0]
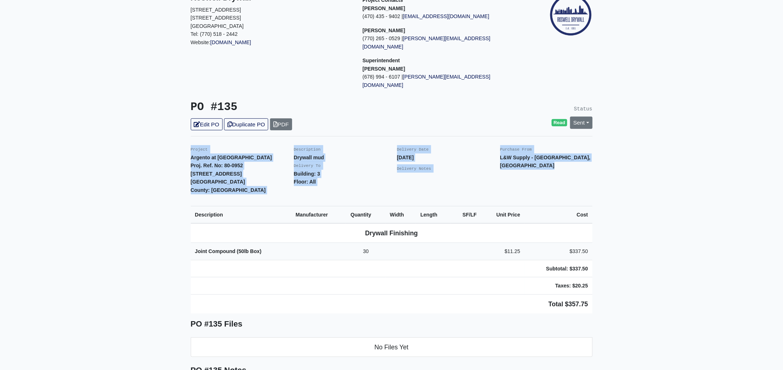
drag, startPoint x: 190, startPoint y: 200, endPoint x: 614, endPoint y: 293, distance: 433.5
click at [614, 293] on main "Back to Project Roswell Drywall [STREET_ADDRESS] Tel: (770) 518 - 2442 Website:…" at bounding box center [391, 272] width 783 height 605
copy div "Project Argento at [GEOGRAPHIC_DATA]. Ref. No: 80-0952 [STREET_ADDRESS]: [GEOGR…"
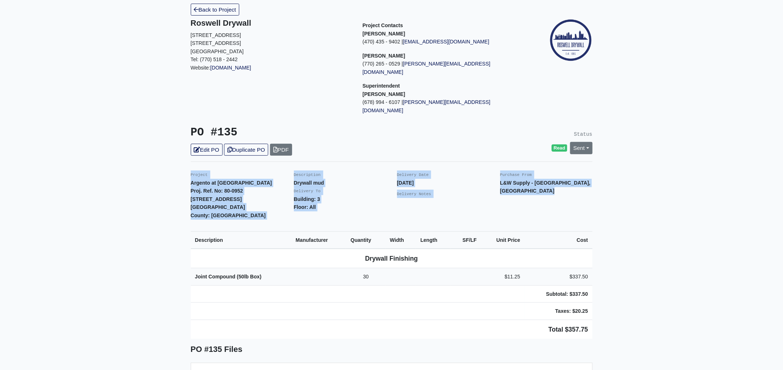
scroll to position [0, 0]
